Goal: Task Accomplishment & Management: Complete application form

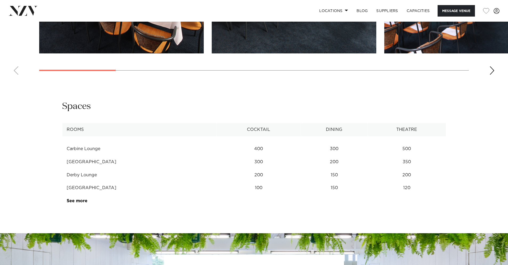
scroll to position [769, 0]
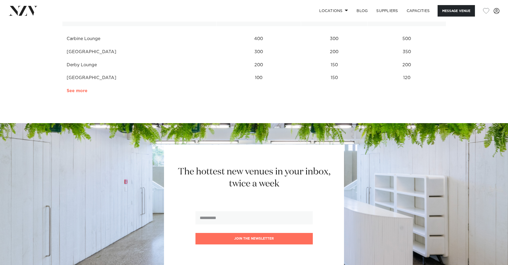
click at [77, 90] on link "See more" at bounding box center [88, 91] width 42 height 4
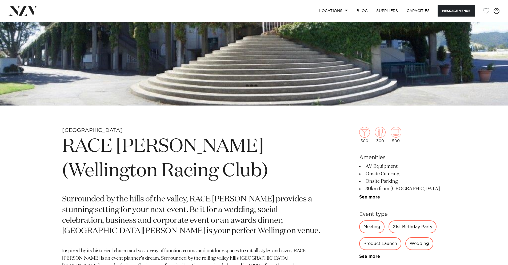
scroll to position [155, 0]
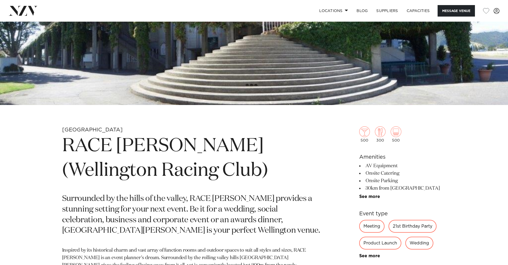
click at [418, 225] on div "21st Birthday Party" at bounding box center [412, 225] width 48 height 13
click at [399, 227] on div "21st Birthday Party" at bounding box center [412, 225] width 48 height 13
click at [377, 255] on link "See more" at bounding box center [380, 255] width 42 height 4
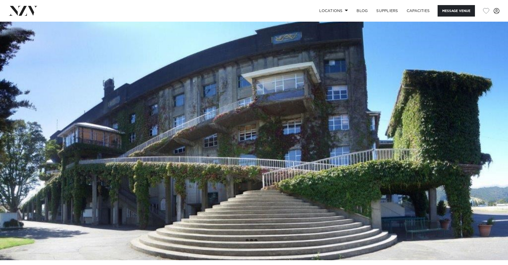
scroll to position [1, 0]
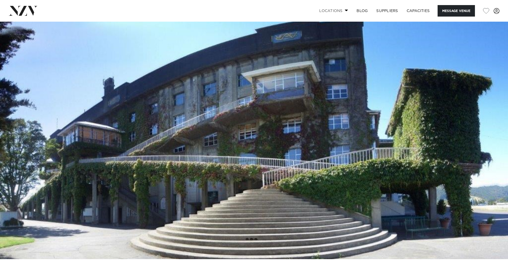
click at [346, 10] on span at bounding box center [346, 10] width 3 height 2
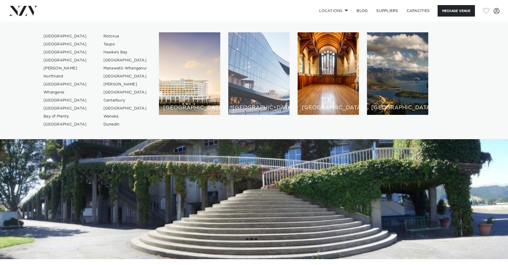
click at [248, 83] on div "[GEOGRAPHIC_DATA]" at bounding box center [258, 73] width 61 height 82
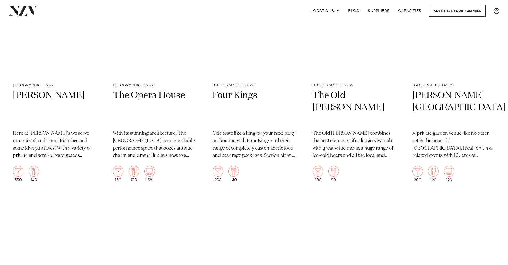
scroll to position [1939, 0]
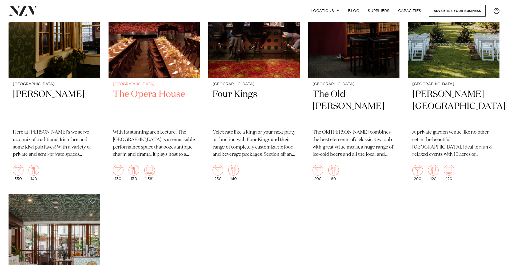
click at [142, 98] on h2 "The Opera House" at bounding box center [154, 106] width 83 height 36
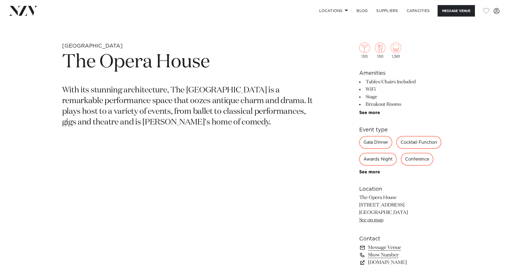
scroll to position [242, 0]
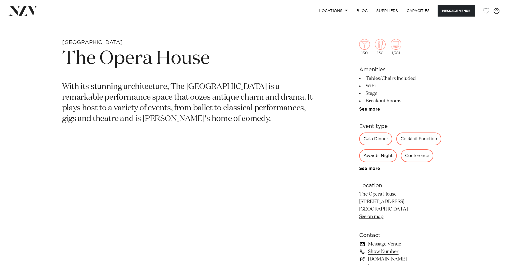
click at [386, 245] on link "Message Venue" at bounding box center [402, 243] width 87 height 7
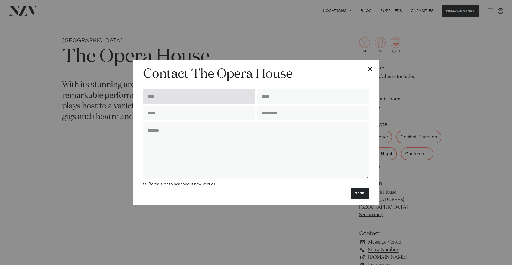
click at [174, 93] on input "text" at bounding box center [199, 96] width 112 height 14
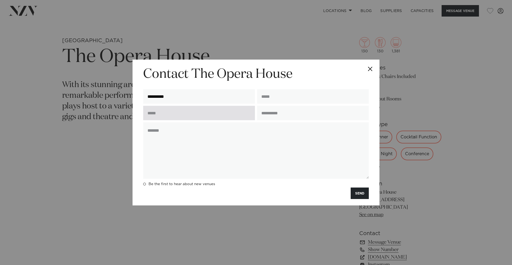
type input "**********"
click at [170, 115] on input "text" at bounding box center [199, 113] width 112 height 14
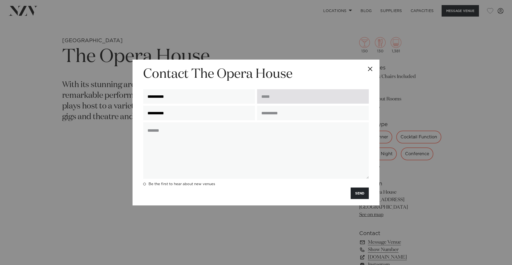
type input "**********"
click at [276, 100] on input "email" at bounding box center [313, 96] width 112 height 14
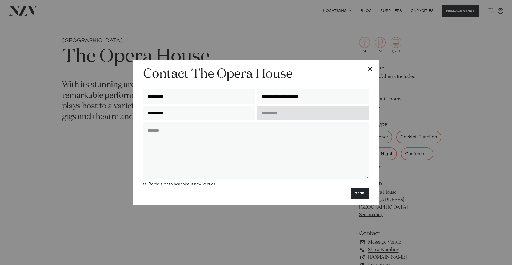
type input "**********"
click at [277, 111] on input "text" at bounding box center [313, 113] width 112 height 14
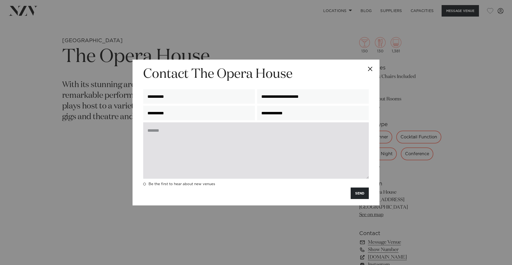
type input "**********"
click at [162, 133] on textarea at bounding box center [256, 150] width 226 height 56
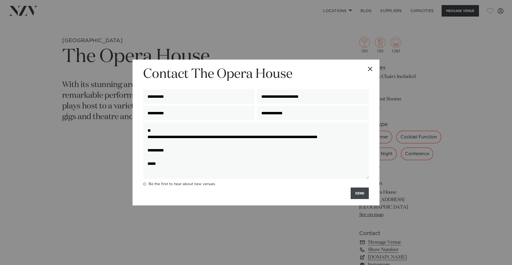
type textarea "**********"
click at [359, 195] on button "SEND" at bounding box center [360, 192] width 18 height 11
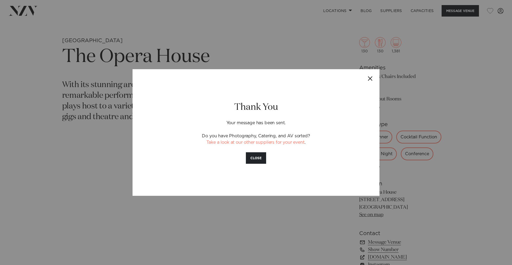
click at [369, 76] on button "Close" at bounding box center [370, 78] width 19 height 19
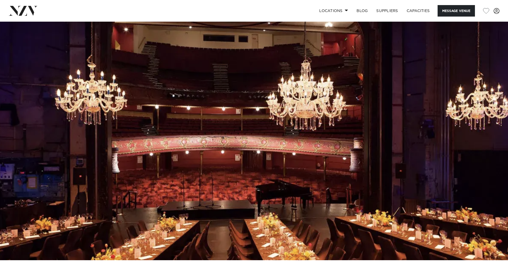
scroll to position [48, 0]
